Goal: Transaction & Acquisition: Purchase product/service

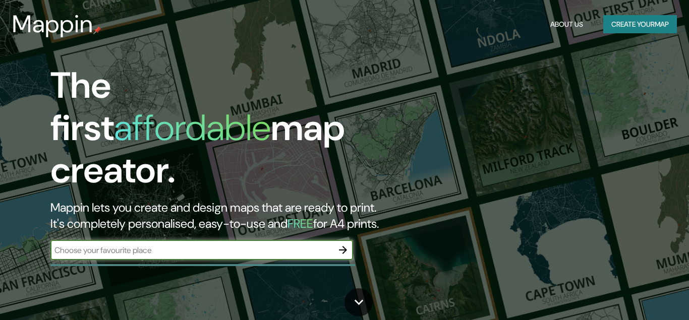
click at [185, 245] on input "text" at bounding box center [191, 251] width 282 height 12
type input "[GEOGRAPHIC_DATA]"
click at [342, 244] on icon "button" at bounding box center [343, 250] width 12 height 12
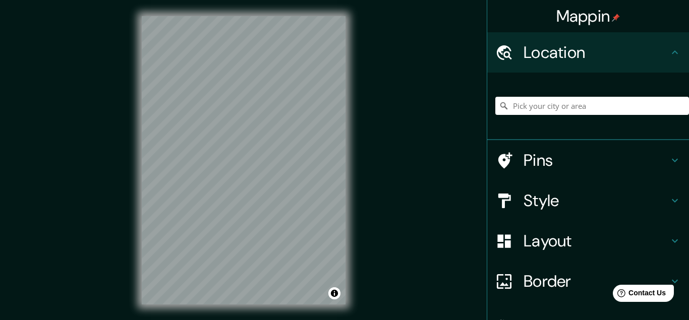
click at [354, 220] on div "© Mapbox © OpenStreetMap Improve this map" at bounding box center [244, 160] width 236 height 321
click at [193, 157] on div "© Mapbox © OpenStreetMap Improve this map" at bounding box center [244, 160] width 236 height 321
click at [545, 279] on h4 "Border" at bounding box center [595, 281] width 145 height 20
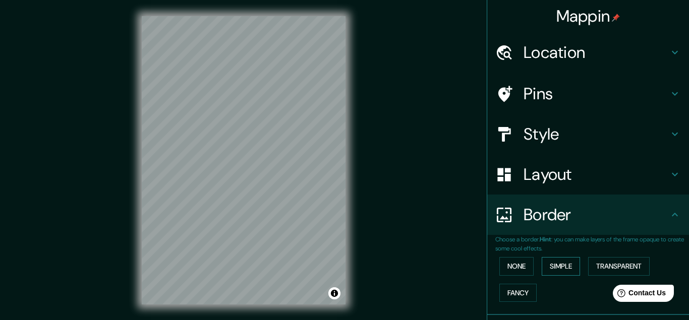
click at [556, 266] on button "Simple" at bounding box center [561, 266] width 38 height 19
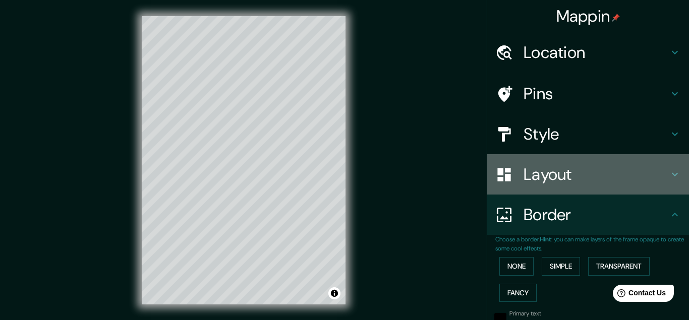
click at [510, 177] on icon at bounding box center [503, 174] width 13 height 13
type input "162"
type input "32"
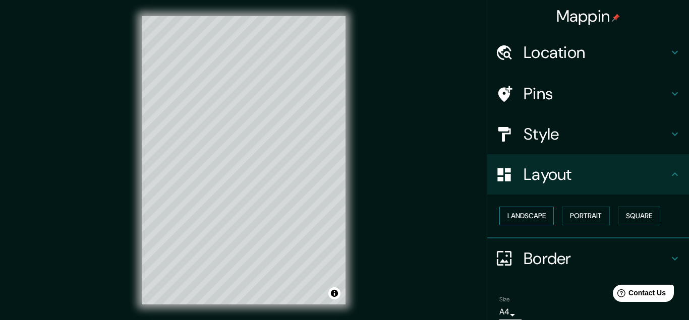
click at [537, 214] on button "Landscape" at bounding box center [526, 216] width 54 height 19
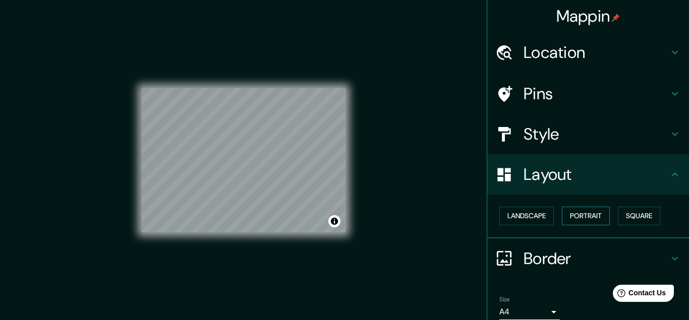
click at [584, 217] on button "Portrait" at bounding box center [586, 216] width 48 height 19
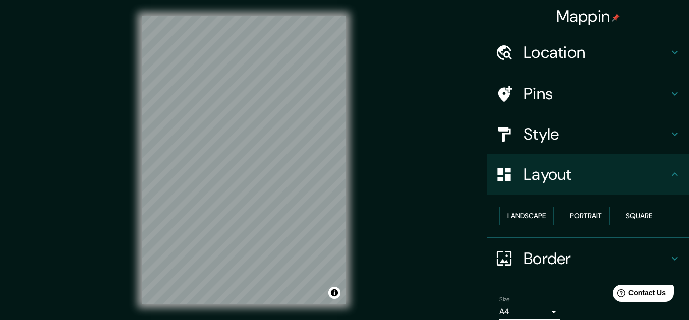
click at [632, 215] on button "Square" at bounding box center [639, 216] width 42 height 19
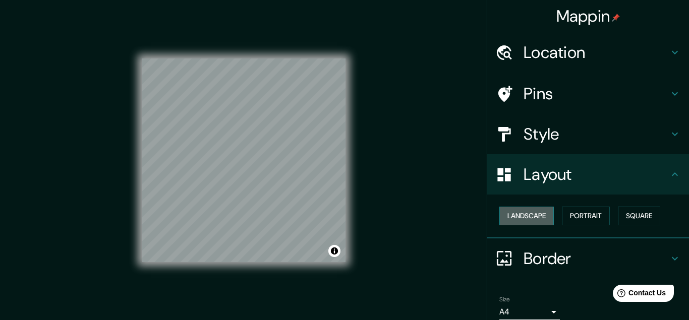
click at [545, 210] on button "Landscape" at bounding box center [526, 216] width 54 height 19
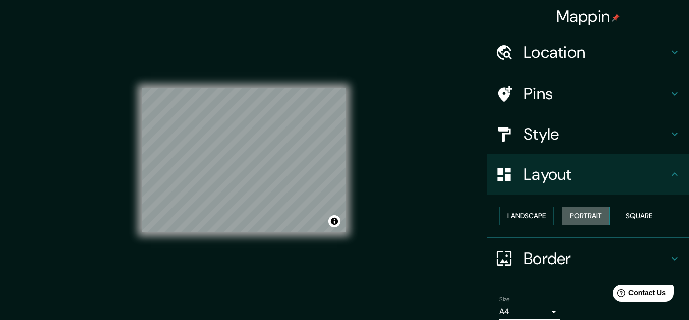
click at [577, 215] on button "Portrait" at bounding box center [586, 216] width 48 height 19
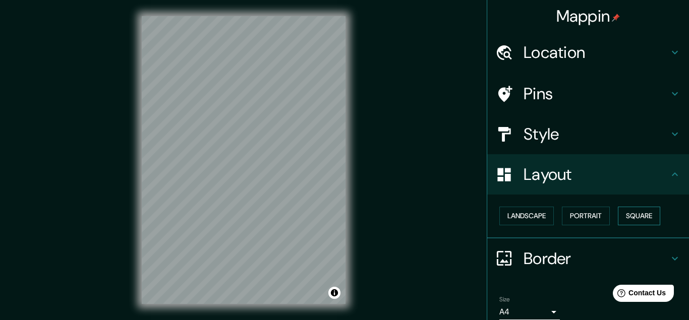
click at [632, 214] on button "Square" at bounding box center [639, 216] width 42 height 19
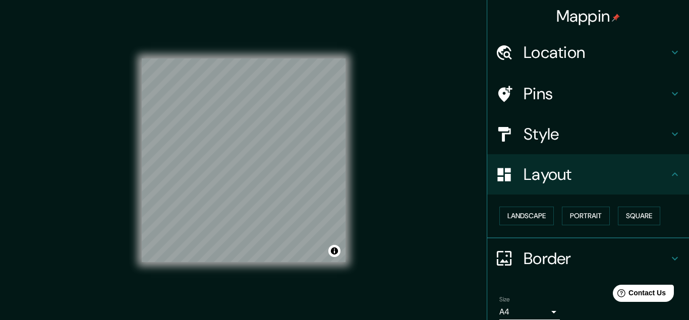
click at [536, 139] on h4 "Style" at bounding box center [595, 134] width 145 height 20
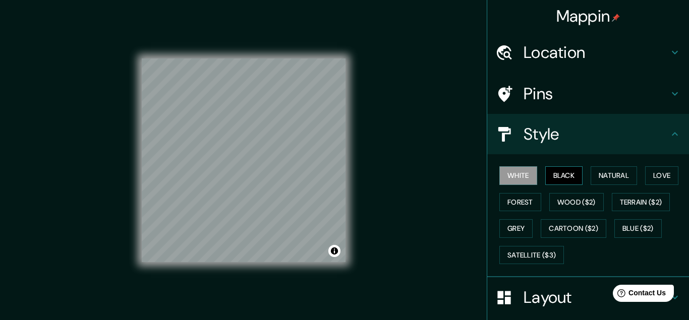
click at [551, 173] on button "Black" at bounding box center [564, 175] width 38 height 19
click at [571, 200] on button "Wood ($2)" at bounding box center [576, 202] width 54 height 19
click at [527, 176] on button "White" at bounding box center [518, 175] width 38 height 19
click at [607, 179] on button "Natural" at bounding box center [614, 175] width 46 height 19
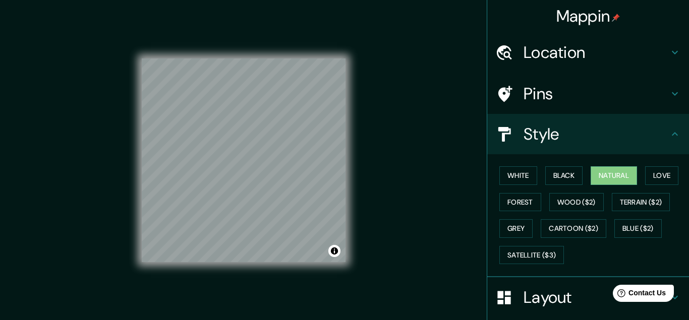
click at [357, 137] on div "© Mapbox © OpenStreetMap Improve this map" at bounding box center [244, 160] width 236 height 321
click at [536, 94] on h4 "Pins" at bounding box center [595, 94] width 145 height 20
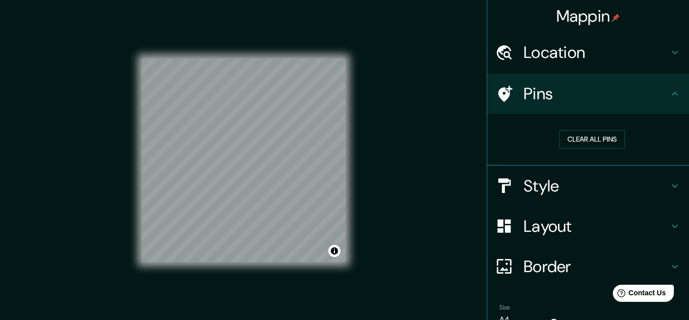
click at [551, 56] on h4 "Location" at bounding box center [595, 52] width 145 height 20
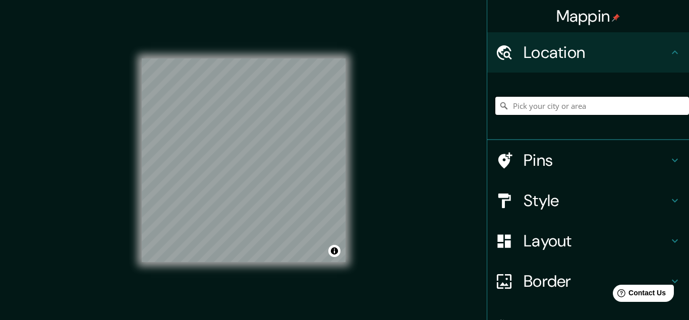
click at [537, 104] on input "Pick your city or area" at bounding box center [592, 106] width 194 height 18
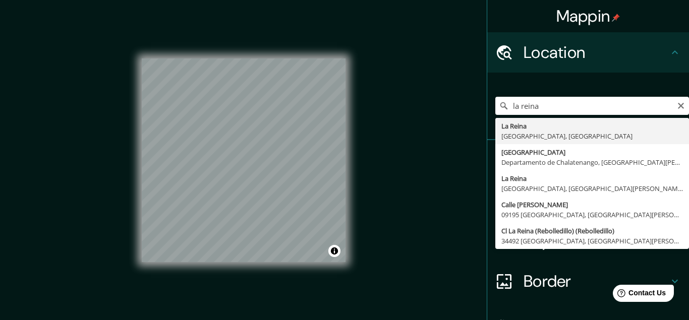
type input "[GEOGRAPHIC_DATA], [GEOGRAPHIC_DATA], [GEOGRAPHIC_DATA]"
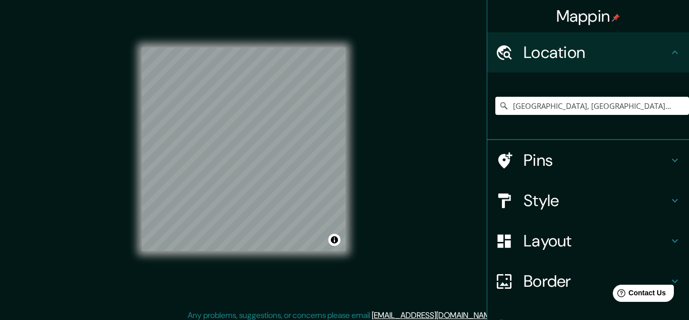
scroll to position [17, 0]
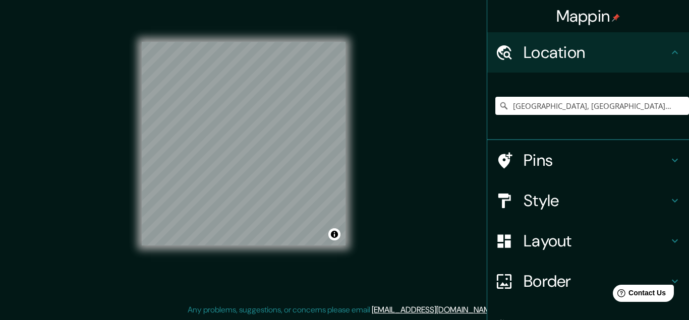
click at [505, 196] on icon at bounding box center [504, 200] width 13 height 15
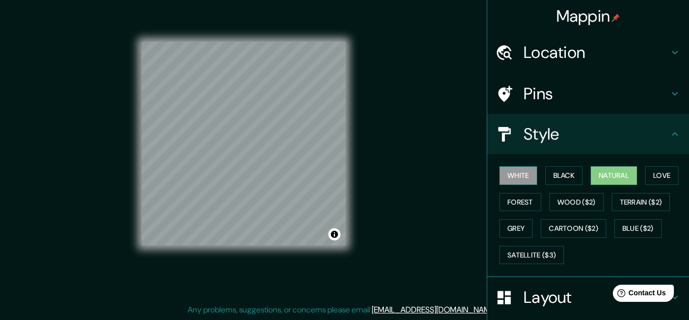
click at [527, 177] on button "White" at bounding box center [518, 175] width 38 height 19
click at [570, 175] on button "Black" at bounding box center [564, 175] width 38 height 19
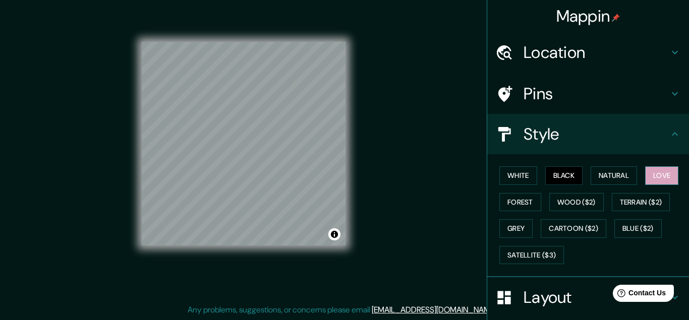
click at [671, 177] on button "Love" at bounding box center [661, 175] width 33 height 19
click at [644, 199] on button "Terrain ($2)" at bounding box center [641, 202] width 58 height 19
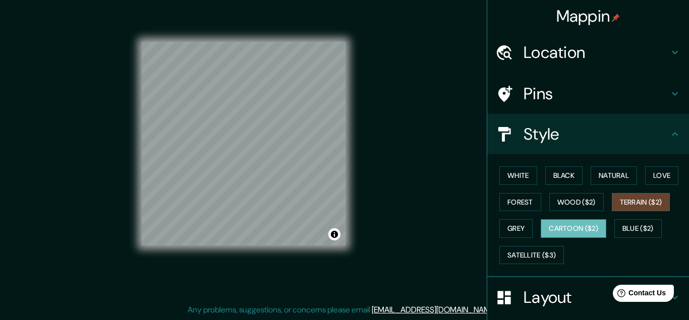
click at [598, 222] on button "Cartoon ($2)" at bounding box center [574, 228] width 66 height 19
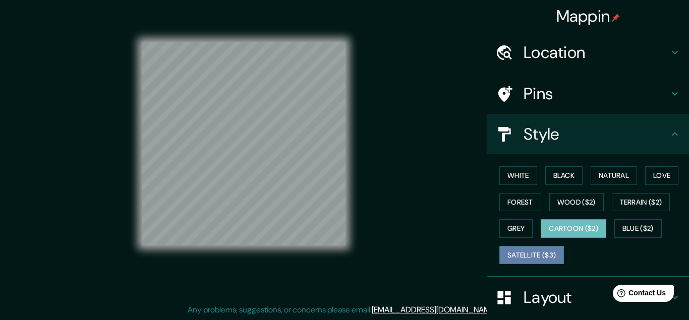
click at [547, 253] on button "Satellite ($3)" at bounding box center [531, 255] width 65 height 19
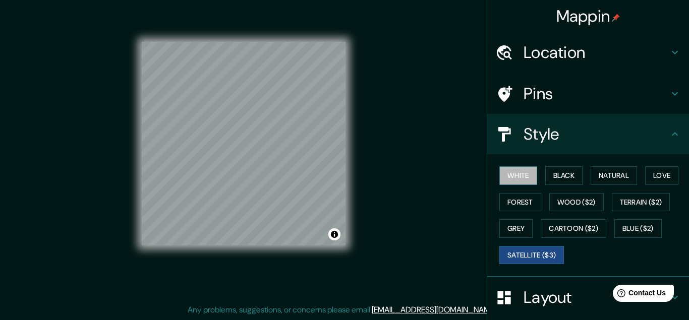
click at [532, 179] on button "White" at bounding box center [518, 175] width 38 height 19
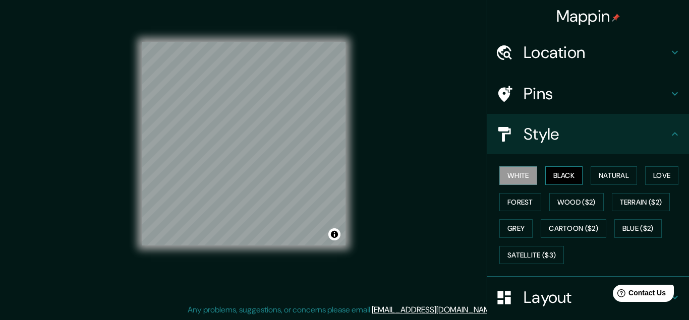
click at [558, 171] on button "Black" at bounding box center [564, 175] width 38 height 19
click at [505, 169] on button "White" at bounding box center [518, 175] width 38 height 19
